Goal: Information Seeking & Learning: Learn about a topic

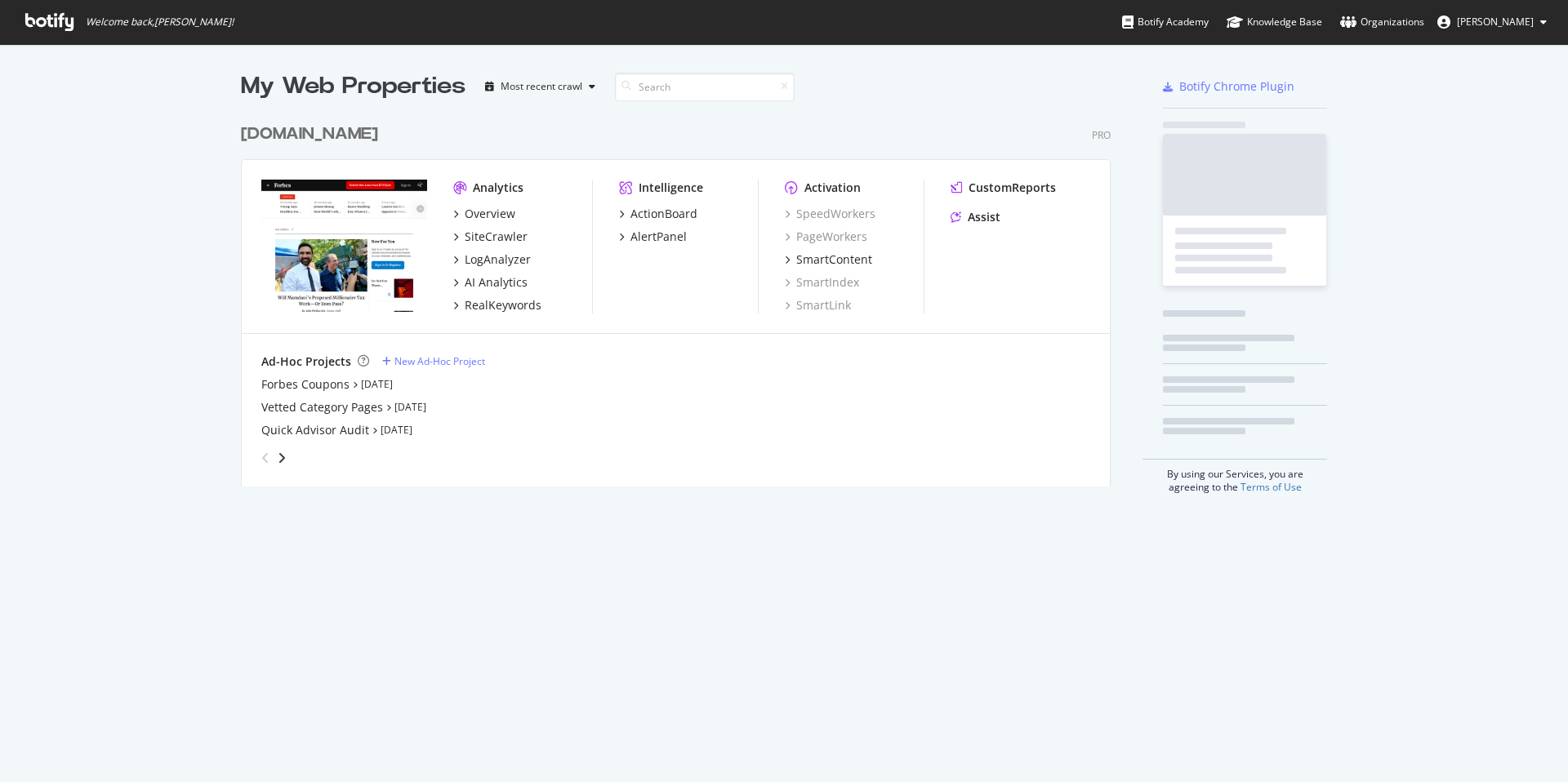
scroll to position [384, 883]
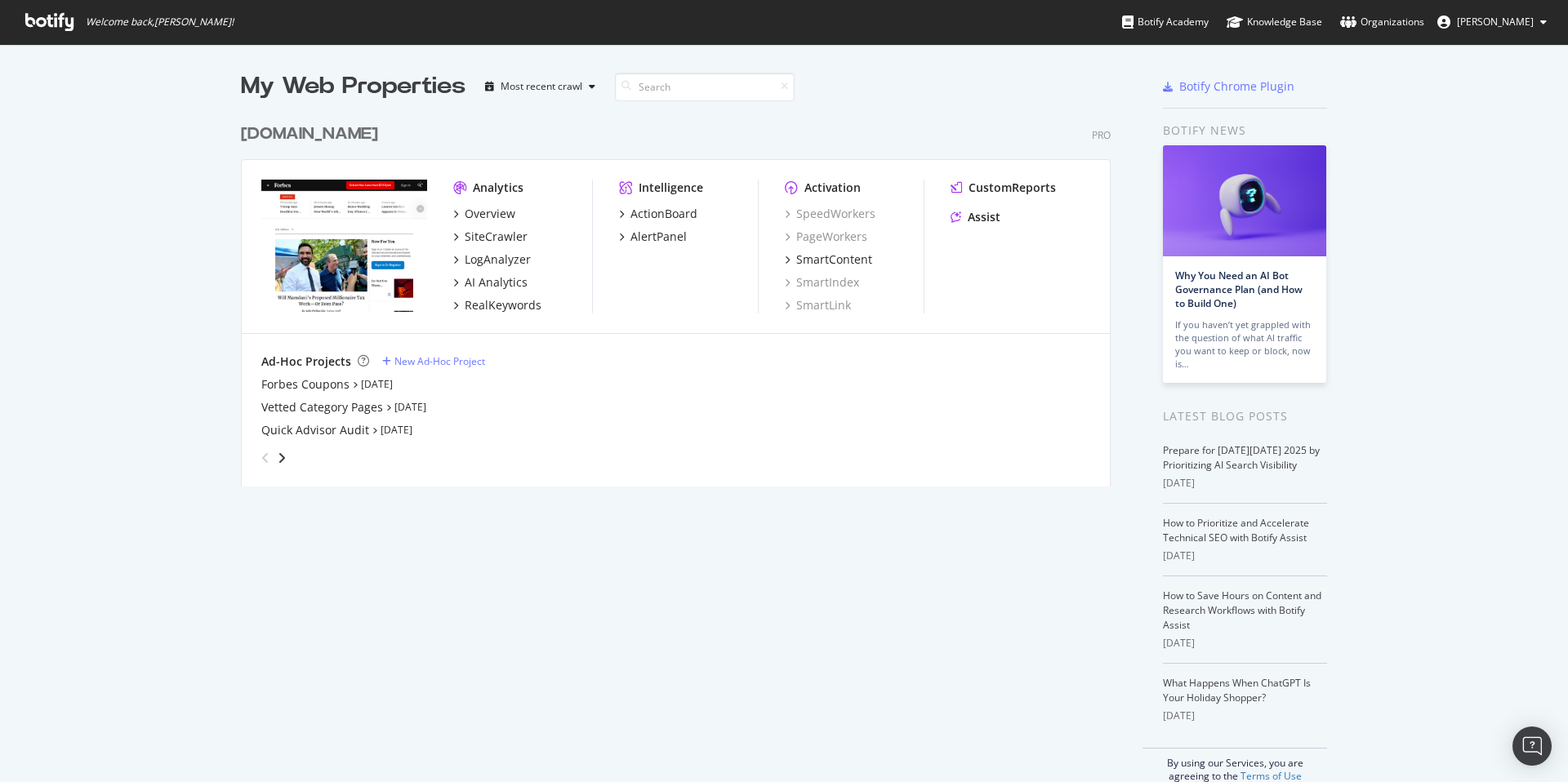
click at [345, 497] on div "My Web Properties Most recent crawl [DOMAIN_NAME] Pro Analytics Overview SiteCr…" at bounding box center [692, 426] width 902 height 713
click at [481, 218] on div "Overview" at bounding box center [489, 214] width 51 height 16
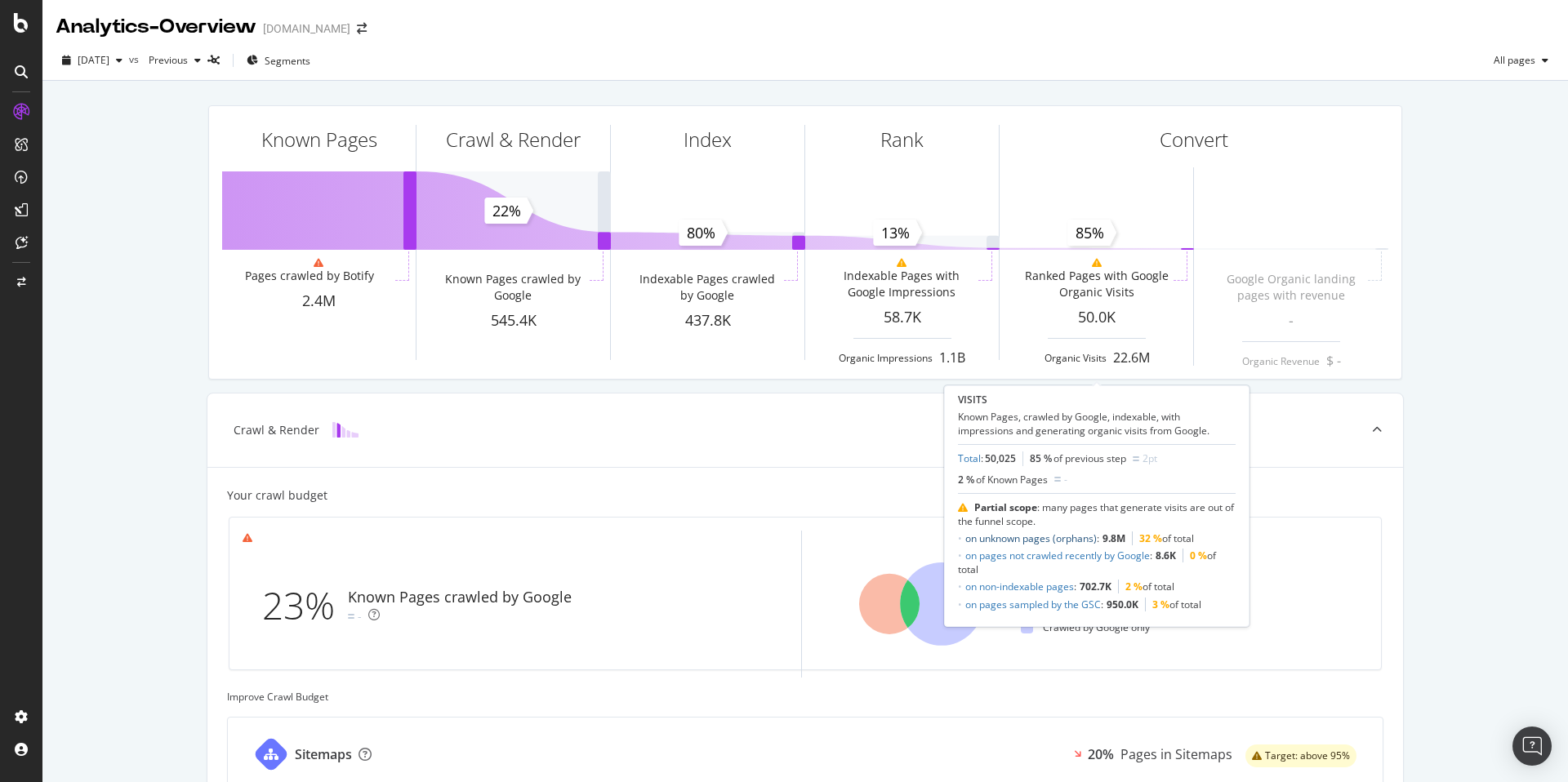
click at [997, 537] on link "on unknown pages (orphans)" at bounding box center [1031, 539] width 131 height 14
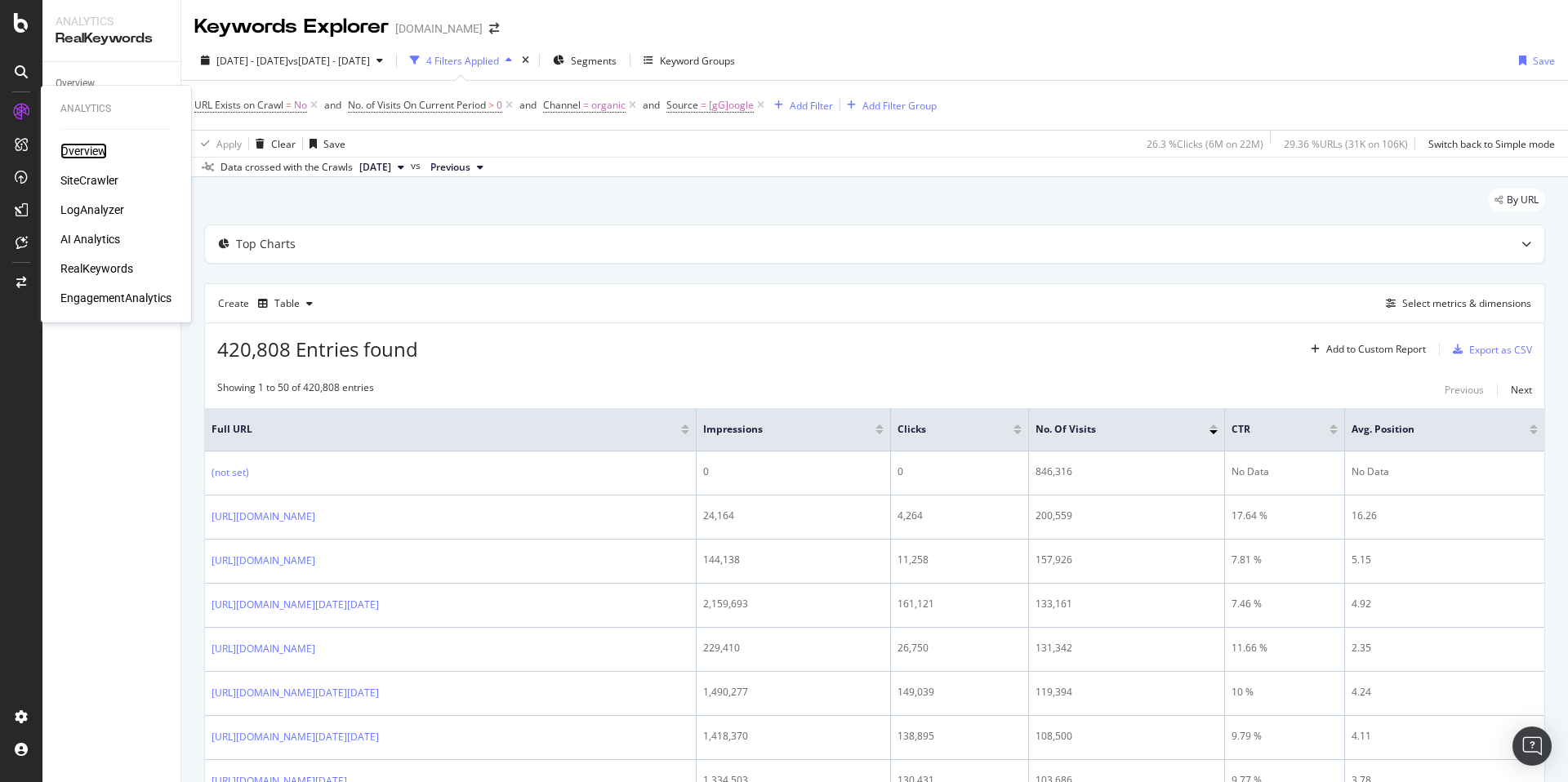
click at [72, 147] on div "Overview" at bounding box center [83, 151] width 47 height 16
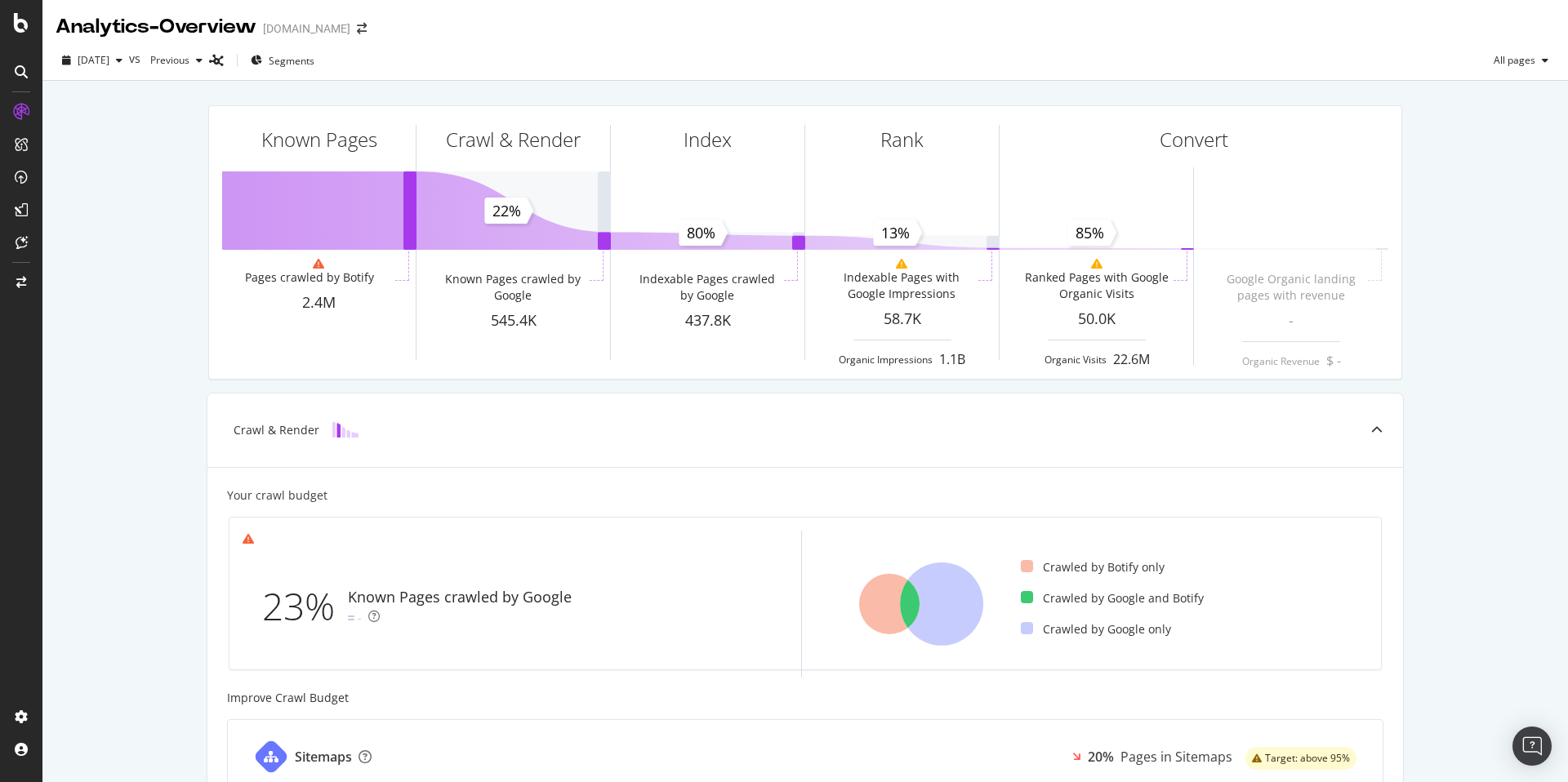
click at [107, 423] on div "Known Pages Pages crawled by Botify 2.4M Crawl & Render Known Pages crawled by …" at bounding box center [805, 676] width 1525 height 1190
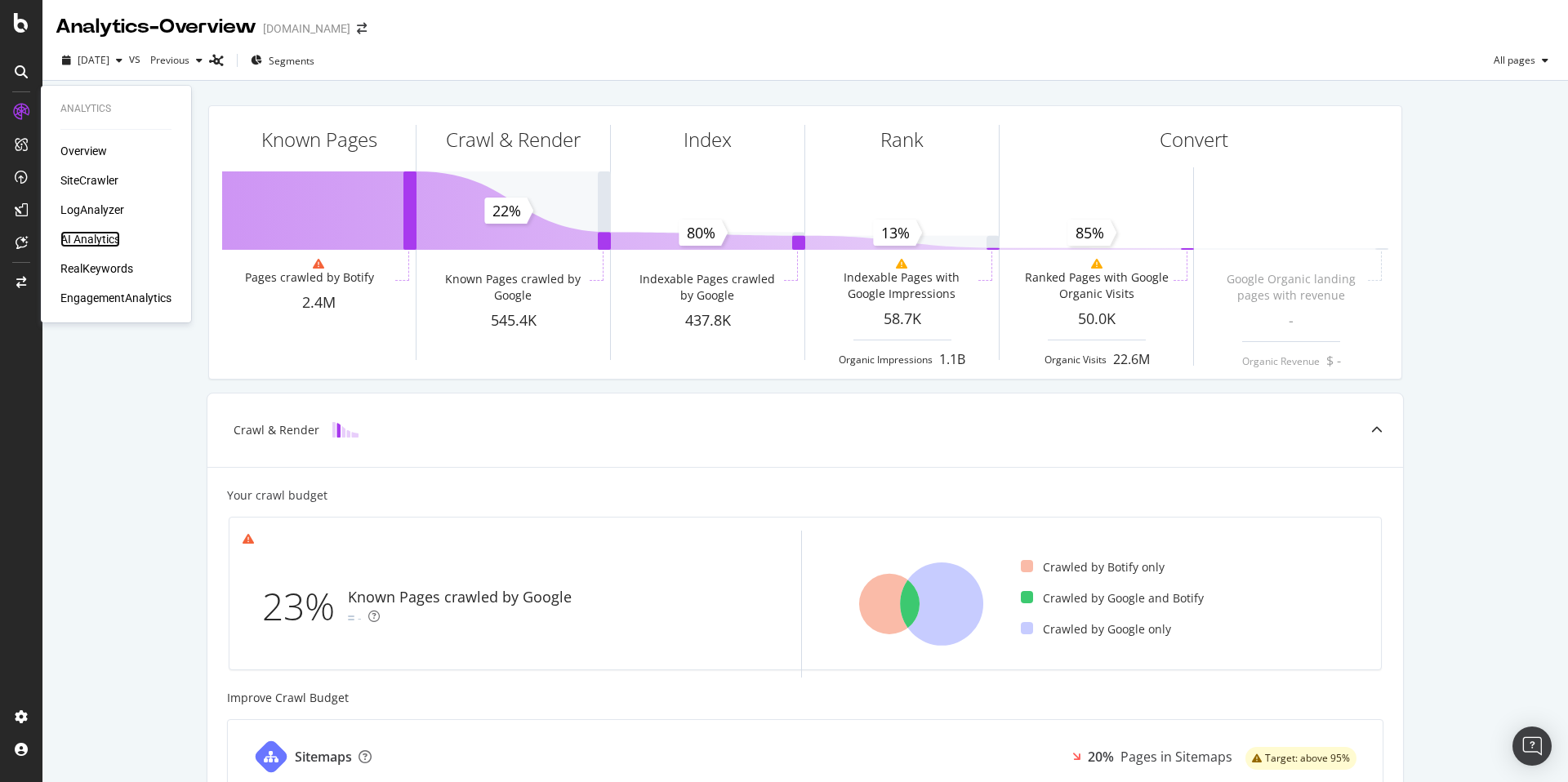
click at [117, 242] on div "AI Analytics" at bounding box center [90, 239] width 59 height 16
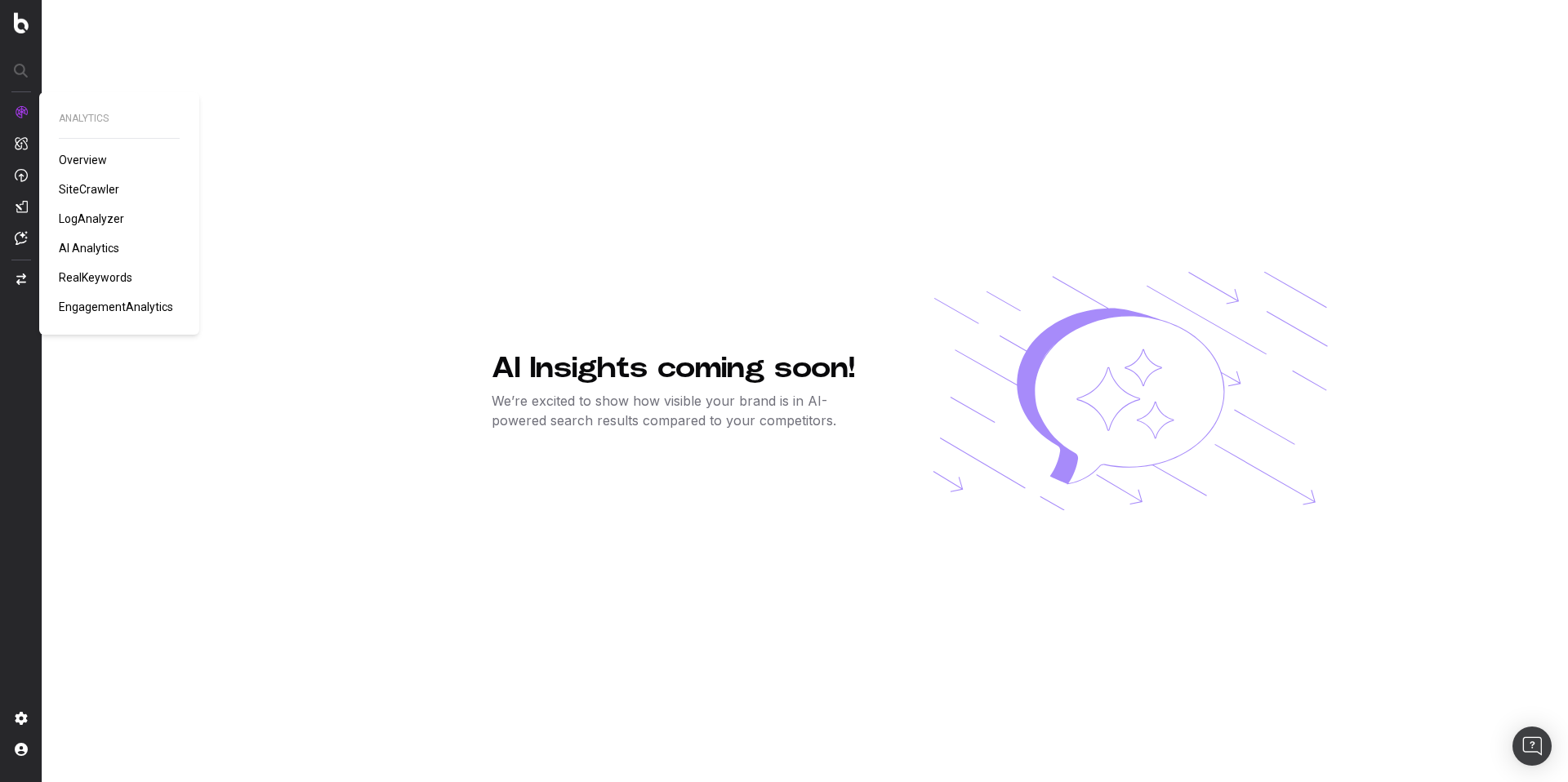
click at [65, 150] on div "ANALYTICS Overview SiteCrawler LogAnalyzer AI Analytics RealKeywords Engagement…" at bounding box center [119, 213] width 121 height 203
click at [66, 153] on span "Overview" at bounding box center [82, 160] width 48 height 13
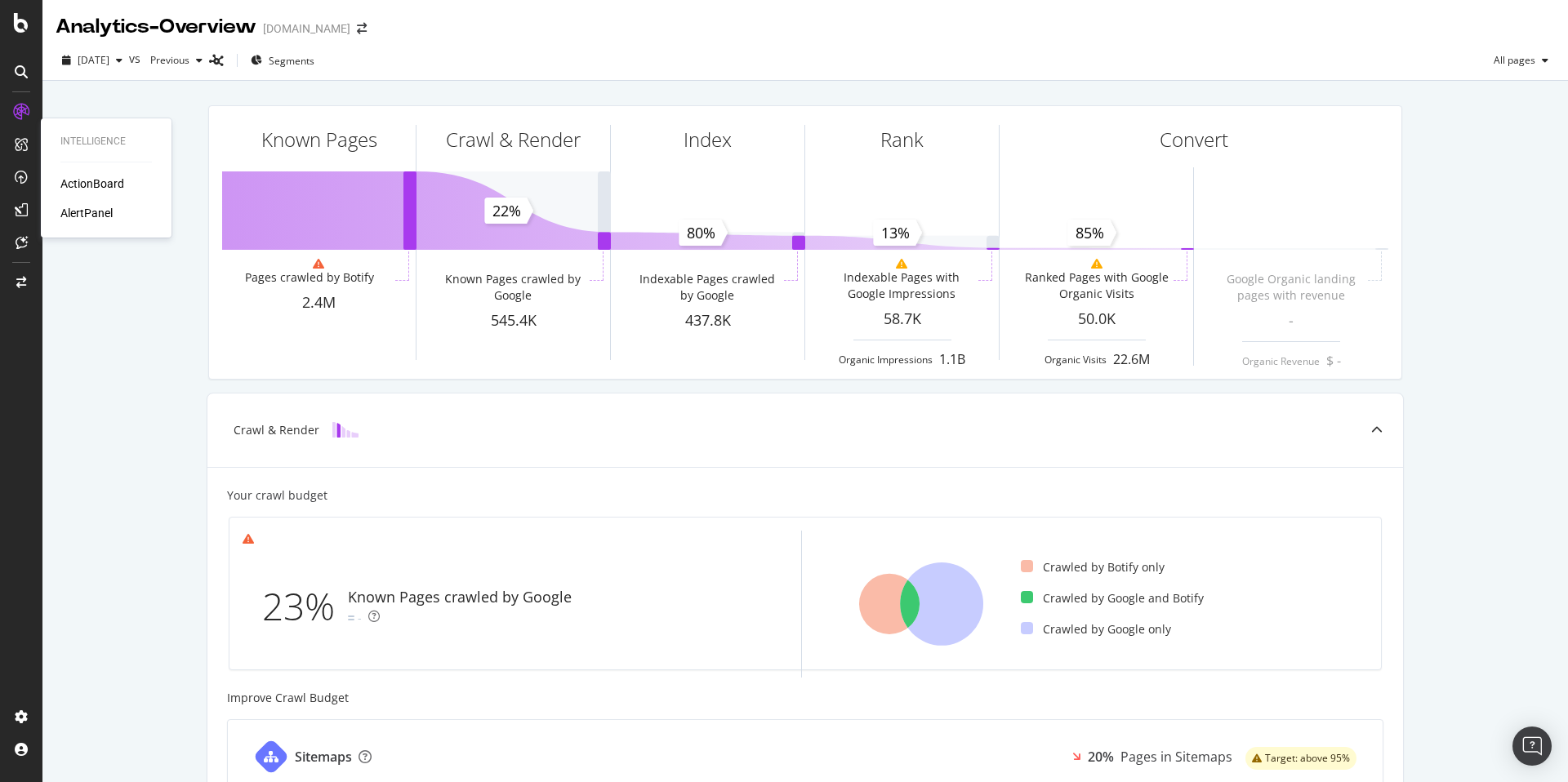
click at [105, 194] on div "ActionBoard AlertPanel" at bounding box center [105, 199] width 91 height 46
click at [103, 178] on div "ActionBoard" at bounding box center [92, 184] width 64 height 16
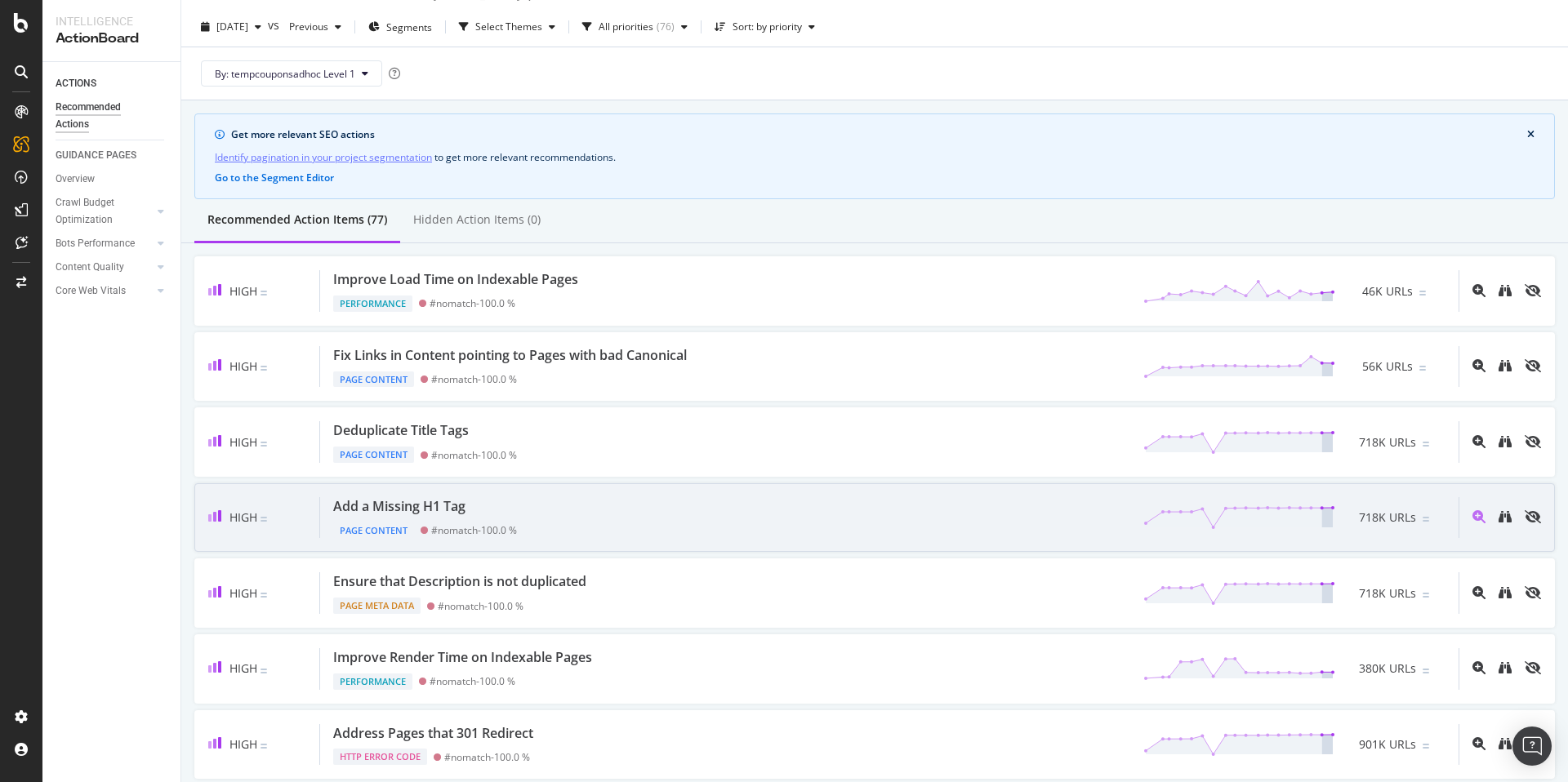
scroll to position [36, 0]
